Goal: Transaction & Acquisition: Purchase product/service

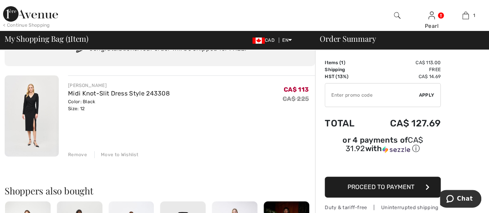
scroll to position [39, 0]
click at [373, 183] on span "Proceed to Payment" at bounding box center [380, 186] width 67 height 7
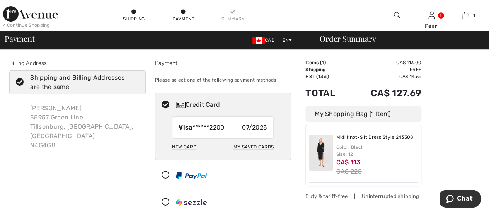
click at [256, 147] on div "My Saved Cards" at bounding box center [253, 146] width 40 height 13
radio input "true"
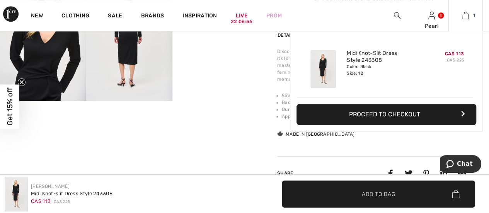
click at [467, 14] on img at bounding box center [465, 15] width 7 height 9
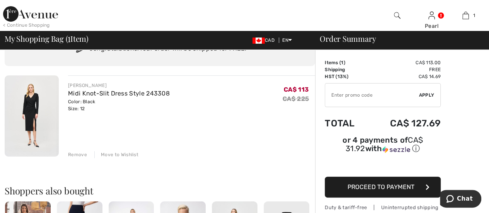
scroll to position [38, 0]
click at [396, 183] on span "Proceed to Payment" at bounding box center [380, 186] width 67 height 7
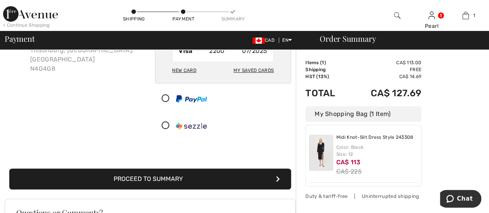
scroll to position [77, 0]
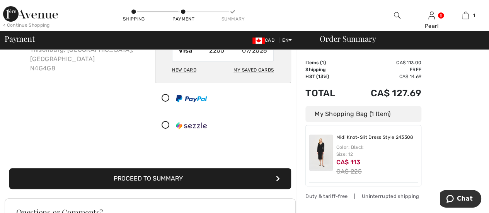
click at [170, 176] on button "Proceed to Summary" at bounding box center [150, 178] width 282 height 21
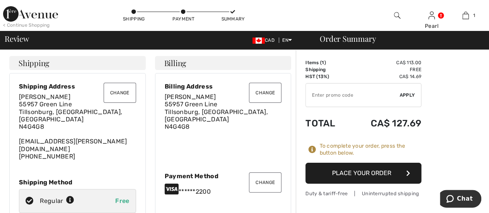
click at [349, 172] on button "Place Your Order" at bounding box center [363, 173] width 116 height 21
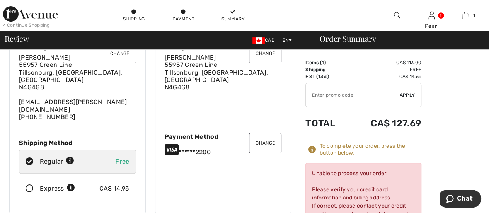
scroll to position [39, 0]
click at [172, 143] on icon at bounding box center [172, 149] width 14 height 12
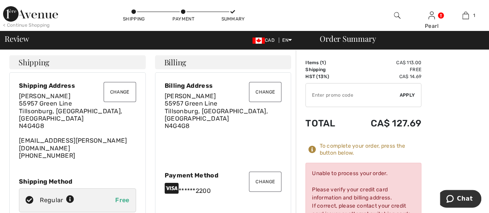
scroll to position [1, 0]
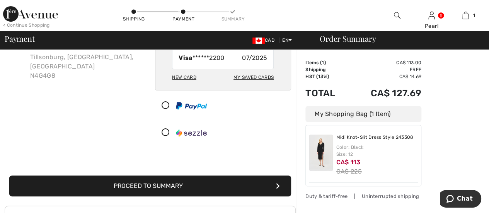
click at [258, 74] on div "My Saved Cards" at bounding box center [253, 77] width 40 height 13
radio input "true"
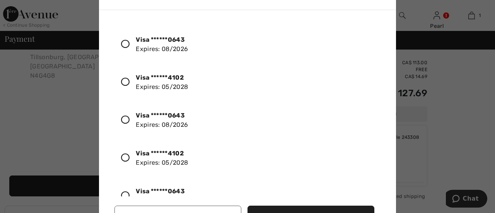
click at [168, 153] on strong "Visa ******4102" at bounding box center [160, 153] width 48 height 7
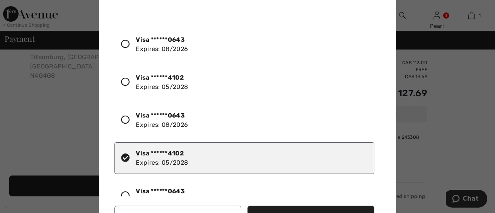
click at [371, 66] on div "Visa ******0643 Expires: 08/2026 Visa ******4102 Expires: 05/2028 Visa ******06…" at bounding box center [248, 109] width 269 height 174
click at [200, 164] on div "Visa ******4102 Expires: 05/2028" at bounding box center [244, 158] width 260 height 32
drag, startPoint x: 368, startPoint y: 208, endPoint x: 380, endPoint y: 150, distance: 58.8
click at [376, 173] on div "Visa ******0643 Expires: 08/2026 Visa ******4102 Expires: 05/2028 Visa ******06…" at bounding box center [248, 124] width 281 height 216
drag, startPoint x: 380, startPoint y: 89, endPoint x: 383, endPoint y: 87, distance: 4.2
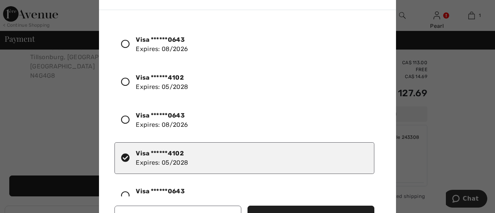
click at [383, 89] on div "Visa ******0643 Expires: 08/2026 Visa ******4102 Expires: 05/2028 Visa ******06…" at bounding box center [248, 124] width 281 height 216
drag, startPoint x: 379, startPoint y: 84, endPoint x: 380, endPoint y: 54, distance: 30.2
click at [380, 56] on div "Visa ******0643 Expires: 08/2026 Visa ******4102 Expires: 05/2028 Visa ******06…" at bounding box center [248, 109] width 269 height 174
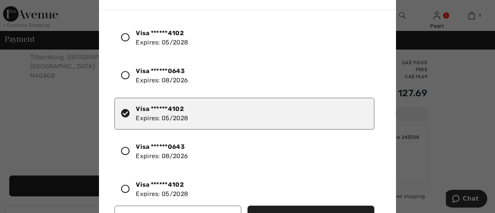
scroll to position [45, 0]
drag, startPoint x: 316, startPoint y: 99, endPoint x: 321, endPoint y: 63, distance: 36.2
click at [325, 55] on div "Visa ******0643 Expires: 08/2026 Visa ******4102 Expires: 05/2028 Visa ******06…" at bounding box center [248, 109] width 269 height 174
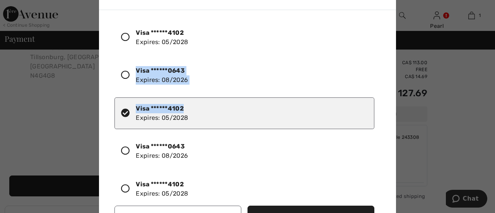
drag, startPoint x: 375, startPoint y: 117, endPoint x: 390, endPoint y: 59, distance: 59.4
click at [390, 65] on div "Visa ******0643 Expires: 08/2026 Visa ******4102 Expires: 05/2028 Visa ******06…" at bounding box center [247, 126] width 297 height 232
drag, startPoint x: 240, startPoint y: 136, endPoint x: 247, endPoint y: 87, distance: 49.3
click at [247, 89] on div "Visa ******0643 Expires: 08/2026 Visa ******4102 Expires: 05/2028 Visa ******06…" at bounding box center [248, 109] width 269 height 174
drag, startPoint x: 366, startPoint y: 80, endPoint x: 375, endPoint y: 47, distance: 33.8
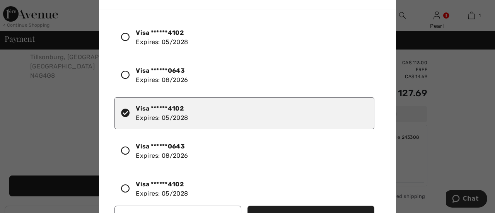
drag, startPoint x: 375, startPoint y: 47, endPoint x: 389, endPoint y: 39, distance: 16.4
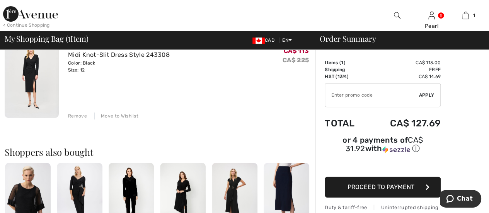
scroll to position [77, 0]
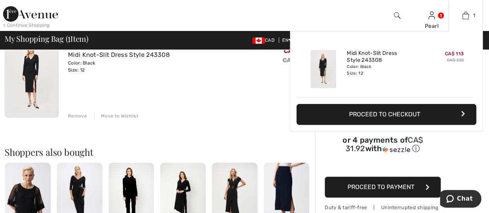
click at [390, 111] on button "Proceed to Checkout" at bounding box center [386, 114] width 180 height 21
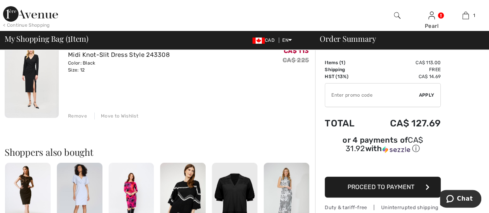
scroll to position [77, 0]
click at [380, 183] on span "Proceed to Payment" at bounding box center [380, 186] width 67 height 7
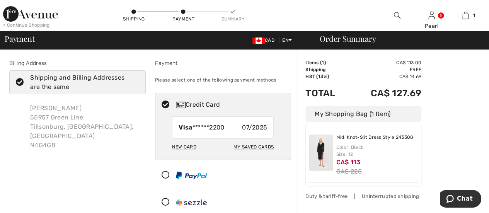
click at [249, 146] on div "My Saved Cards" at bounding box center [253, 146] width 40 height 13
radio input "true"
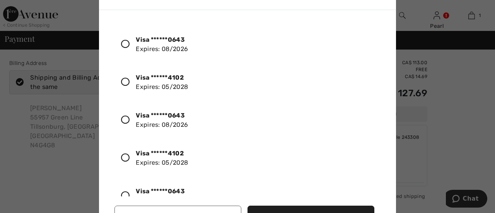
click at [125, 81] on icon at bounding box center [125, 82] width 9 height 9
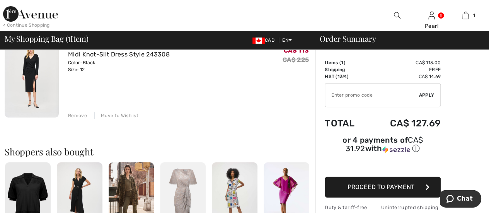
click at [366, 183] on span "Proceed to Payment" at bounding box center [380, 186] width 67 height 7
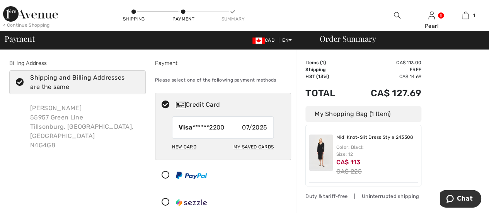
click at [188, 146] on div "New Card" at bounding box center [184, 146] width 24 height 13
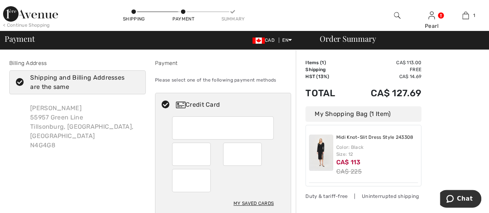
click at [191, 106] on div "Credit Card" at bounding box center [231, 104] width 110 height 9
click at [168, 121] on div "My Saved Cards" at bounding box center [223, 166] width 136 height 100
radio input "true"
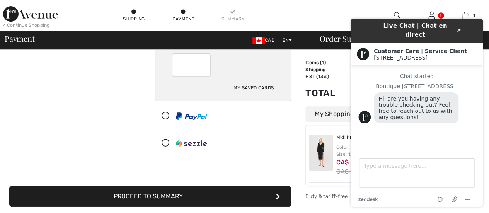
scroll to position [116, 0]
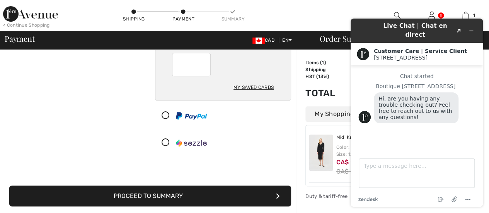
click at [148, 197] on button "Proceed to Summary" at bounding box center [150, 196] width 282 height 21
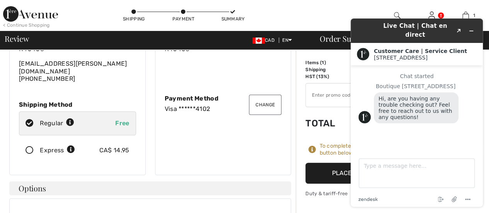
scroll to position [77, 0]
click at [335, 169] on button "Place Your Order" at bounding box center [363, 173] width 116 height 21
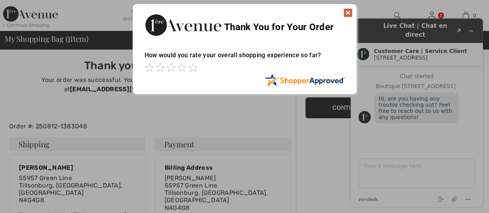
click at [349, 10] on img at bounding box center [347, 12] width 9 height 9
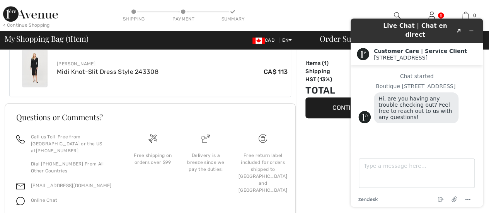
scroll to position [262, 0]
